Goal: Find specific page/section: Find specific page/section

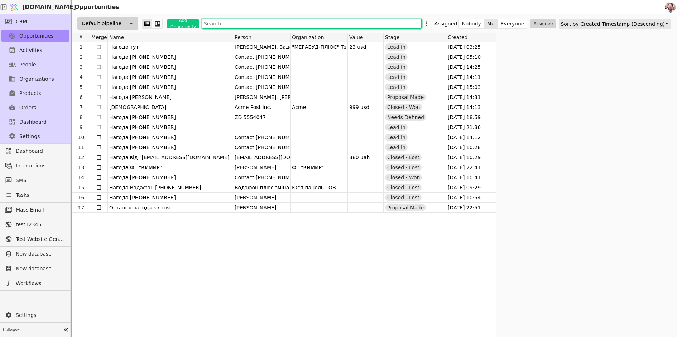
click at [238, 23] on input "text" at bounding box center [312, 24] width 220 height 10
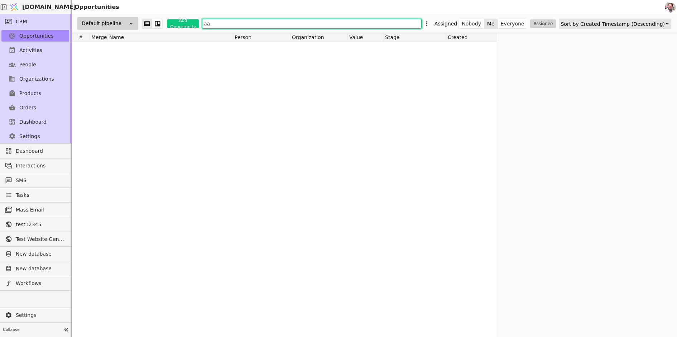
type input "[PERSON_NAME]"
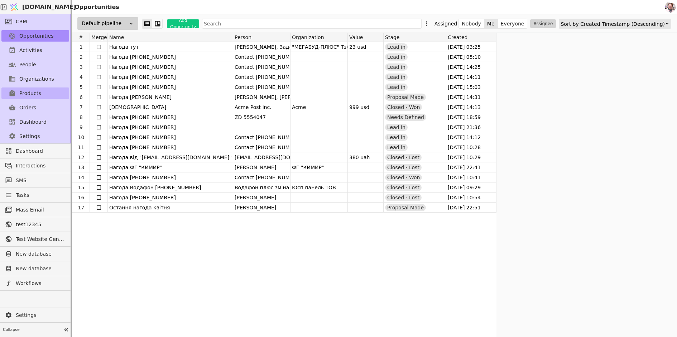
click at [21, 93] on span "Products" at bounding box center [30, 94] width 22 height 8
